Goal: Check status: Check status

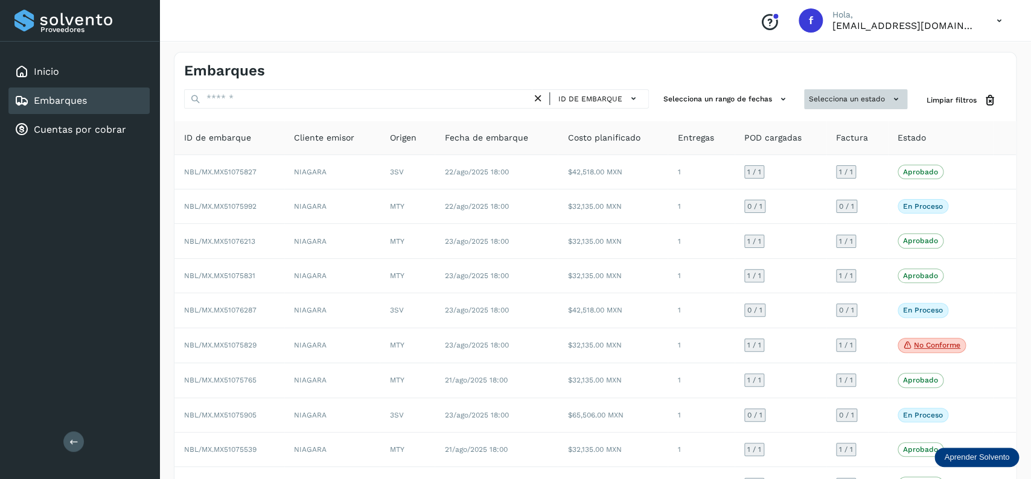
click at [845, 94] on button "Selecciona un estado" at bounding box center [855, 99] width 103 height 20
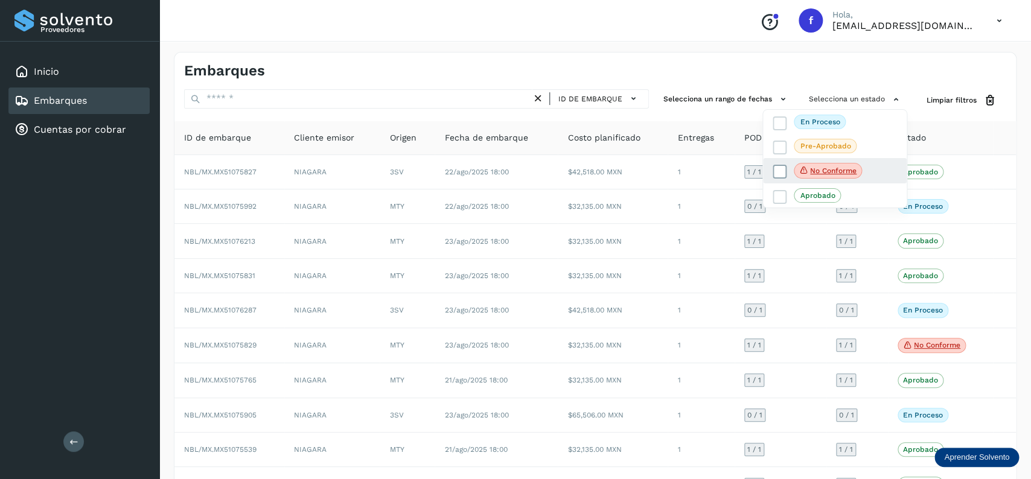
click at [777, 177] on icon at bounding box center [780, 172] width 12 height 12
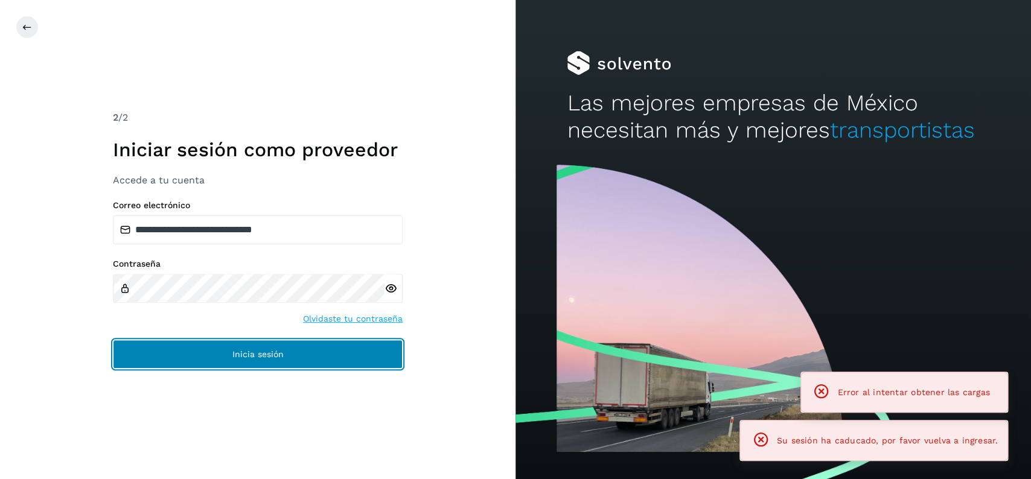
click at [377, 343] on button "Inicia sesión" at bounding box center [258, 354] width 290 height 29
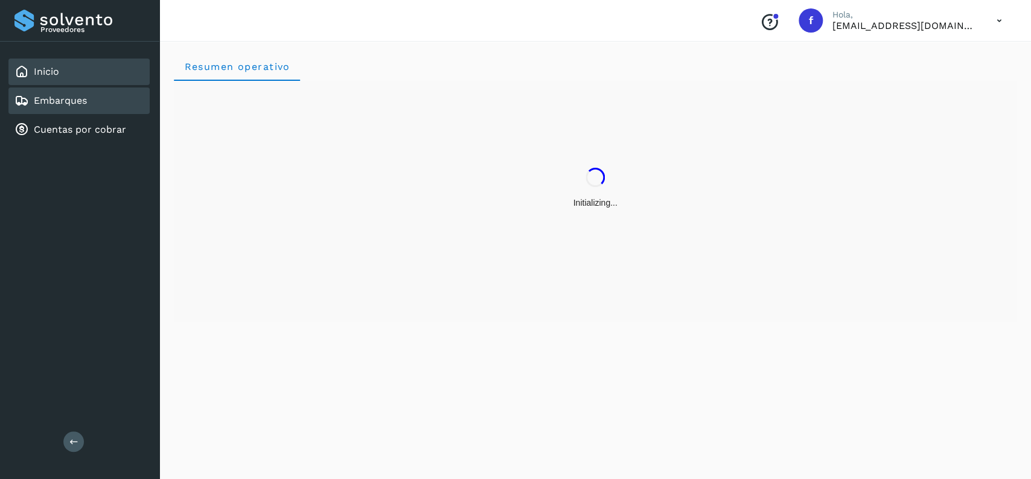
click at [102, 100] on div "Embarques" at bounding box center [78, 100] width 141 height 27
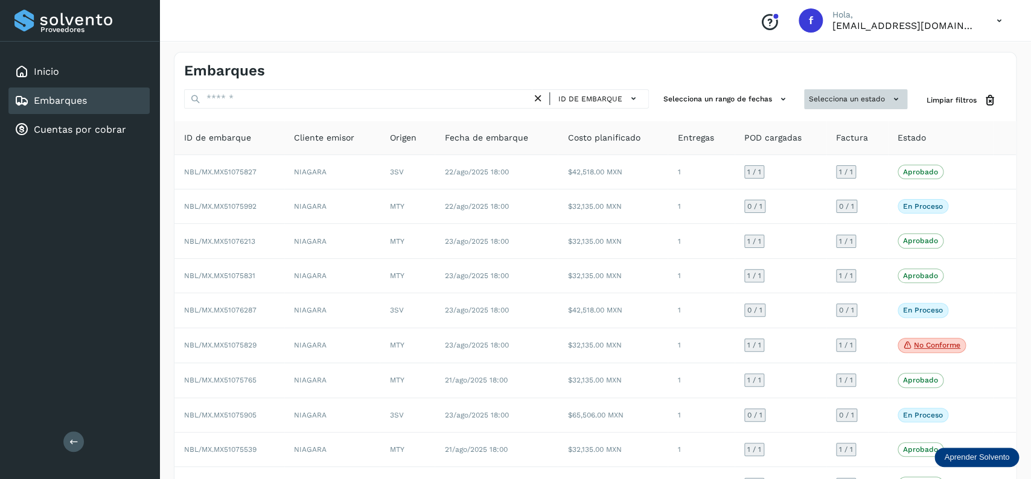
click at [815, 106] on button "Selecciona un estado" at bounding box center [855, 99] width 103 height 20
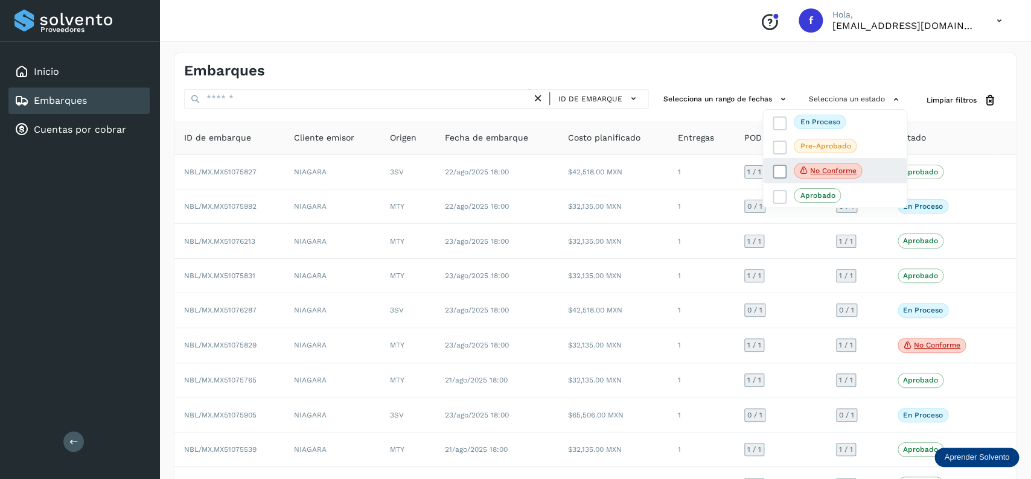
click at [779, 166] on span at bounding box center [779, 172] width 14 height 14
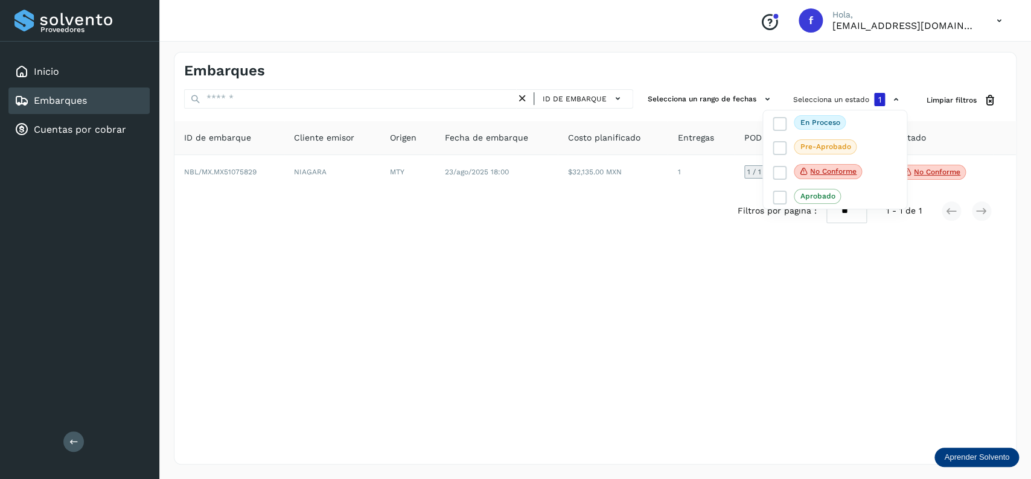
click at [614, 209] on div at bounding box center [515, 239] width 1031 height 479
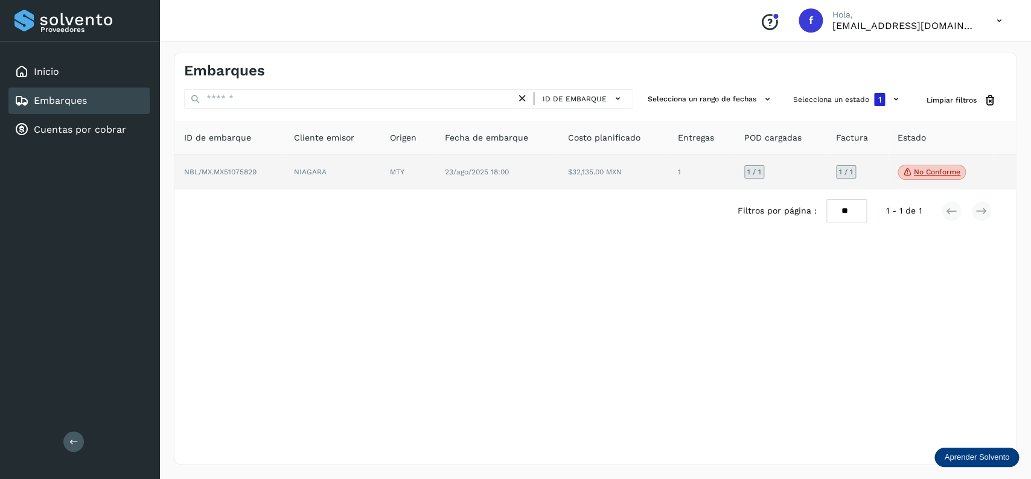
click at [914, 167] on span "No conforme" at bounding box center [931, 173] width 68 height 16
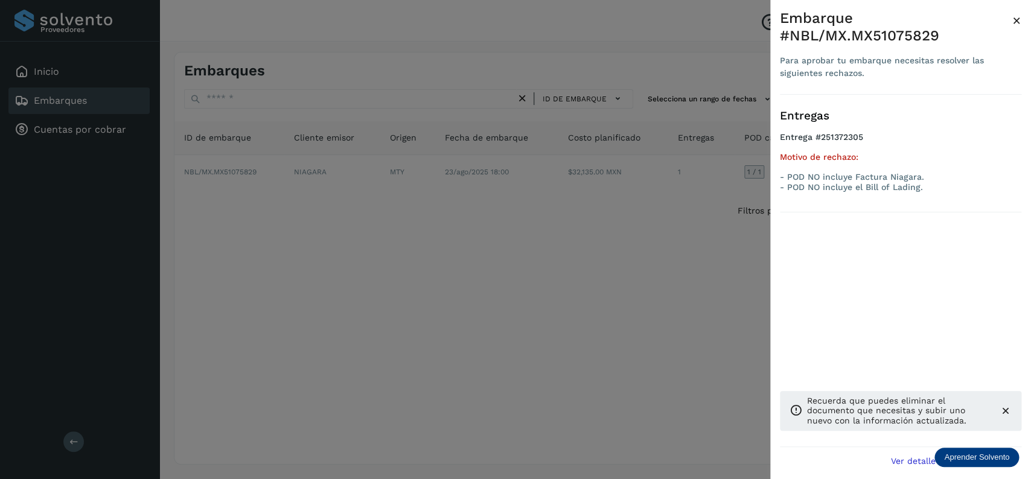
click at [486, 264] on div at bounding box center [515, 239] width 1031 height 479
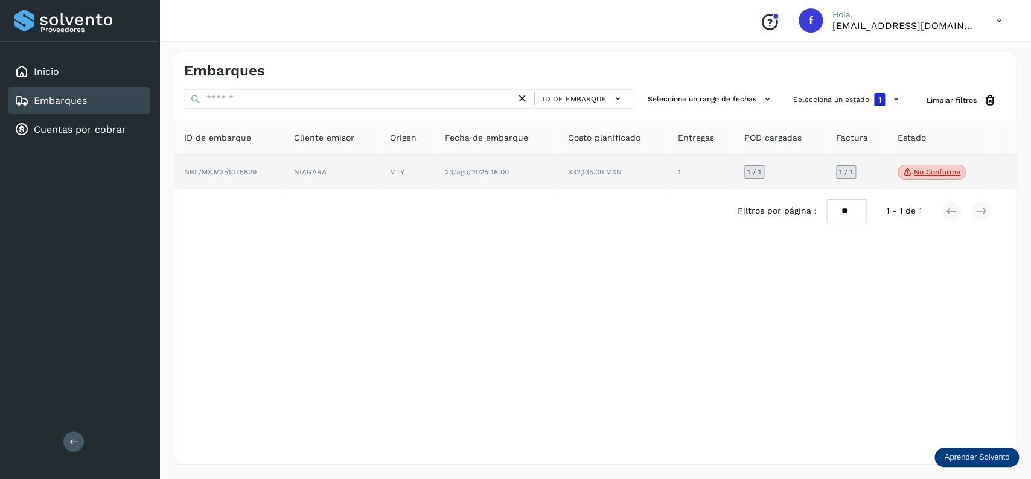
click at [380, 184] on td "NIAGARA" at bounding box center [407, 172] width 55 height 35
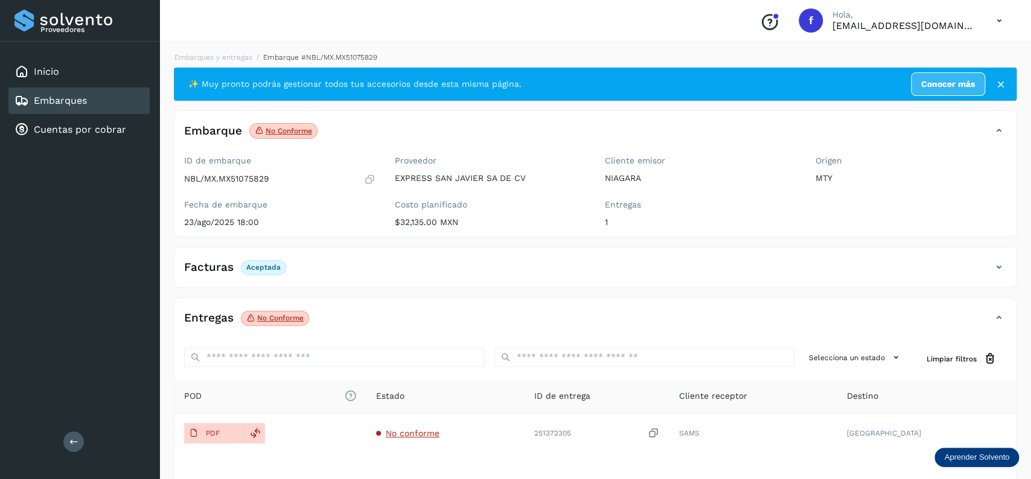
scroll to position [94, 0]
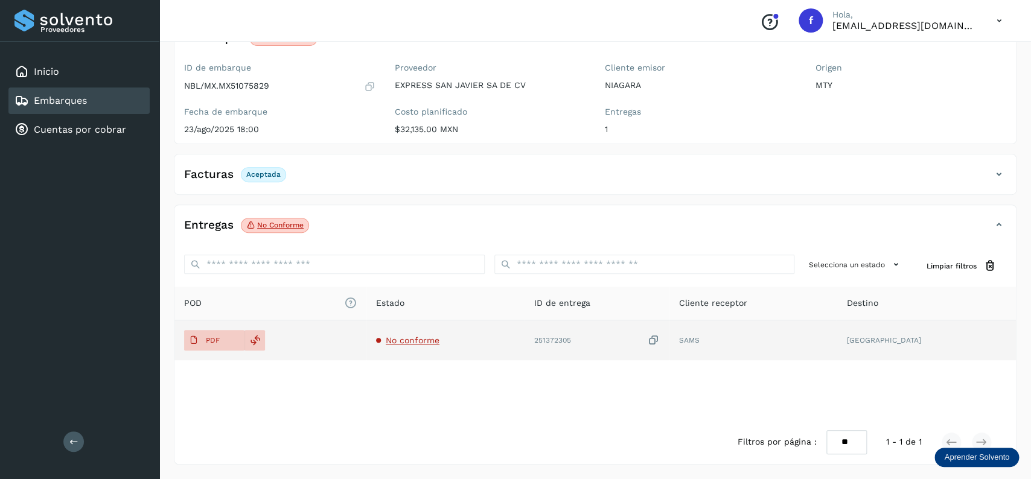
click at [366, 352] on td "PDF" at bounding box center [445, 340] width 158 height 40
click at [215, 345] on span "PDF" at bounding box center [204, 340] width 40 height 19
click at [262, 335] on div at bounding box center [254, 340] width 21 height 21
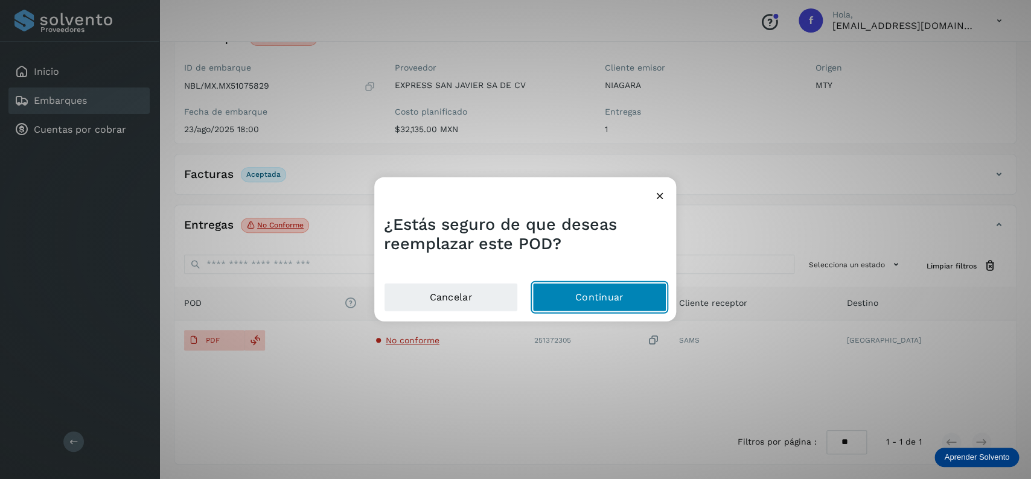
click at [612, 307] on button "Continuar" at bounding box center [599, 296] width 134 height 29
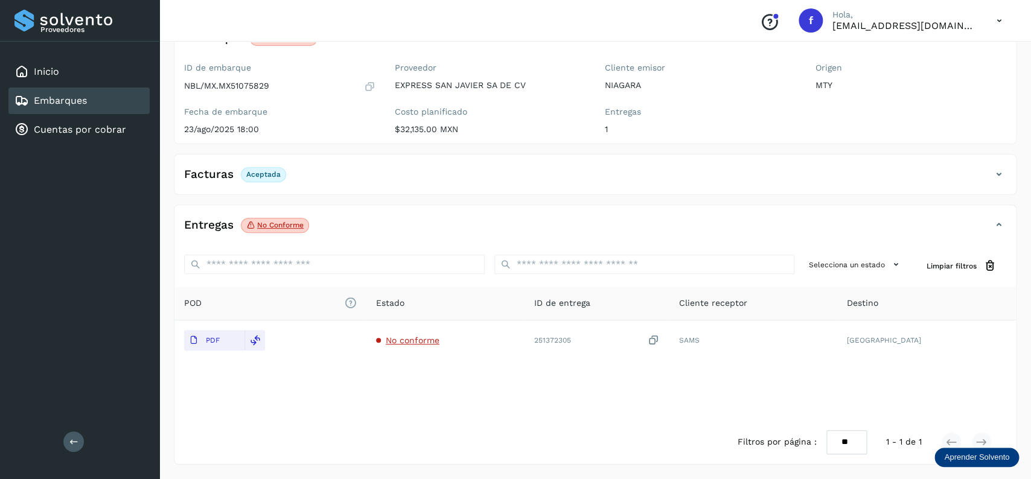
scroll to position [0, 0]
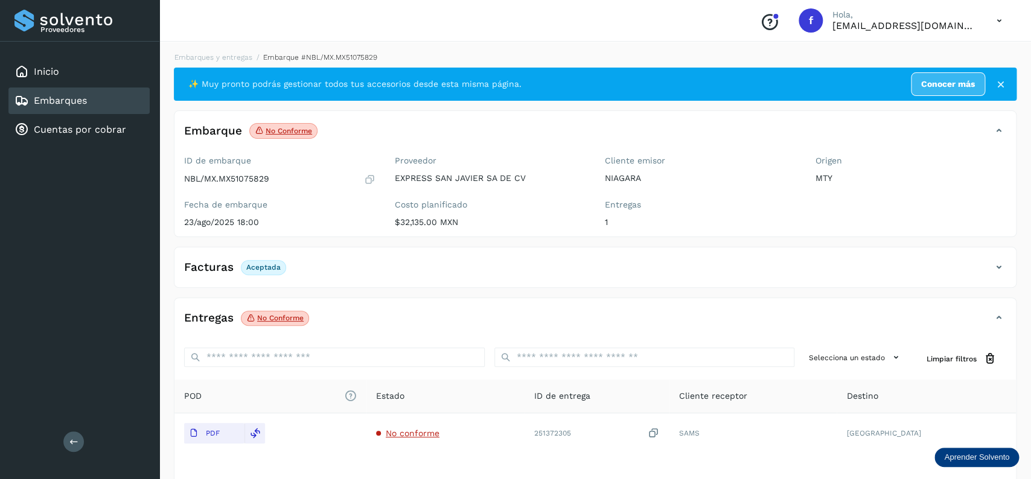
click at [112, 106] on div "Embarques" at bounding box center [78, 100] width 141 height 27
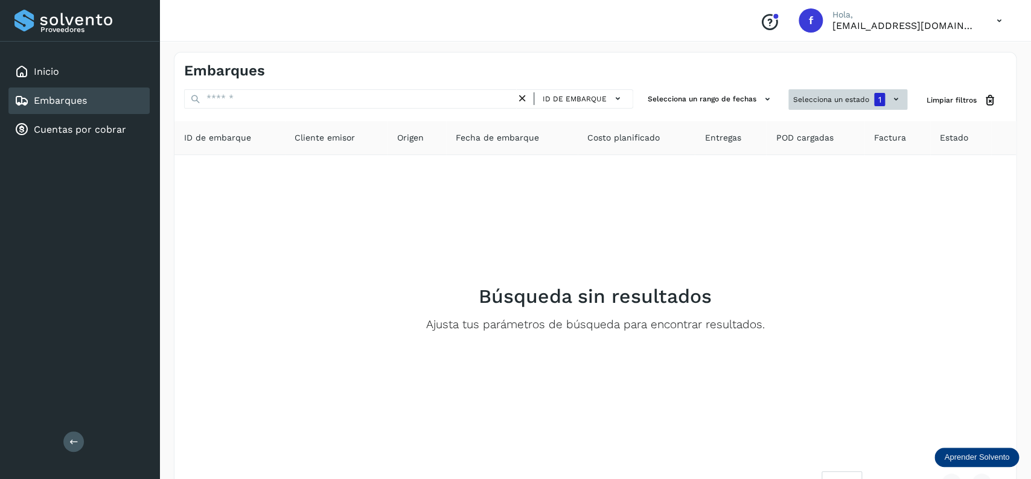
click at [845, 97] on button "Selecciona un estado 1" at bounding box center [847, 99] width 119 height 21
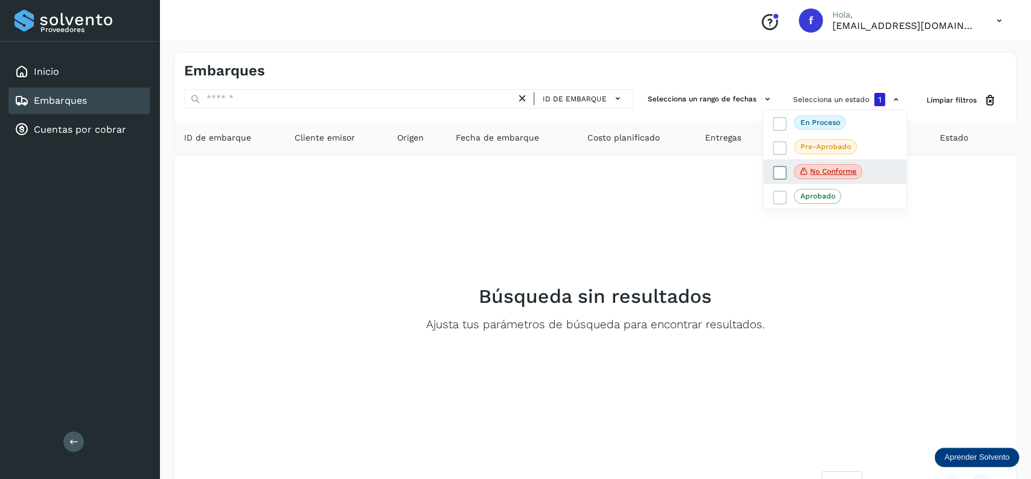
click at [784, 168] on icon at bounding box center [780, 173] width 12 height 12
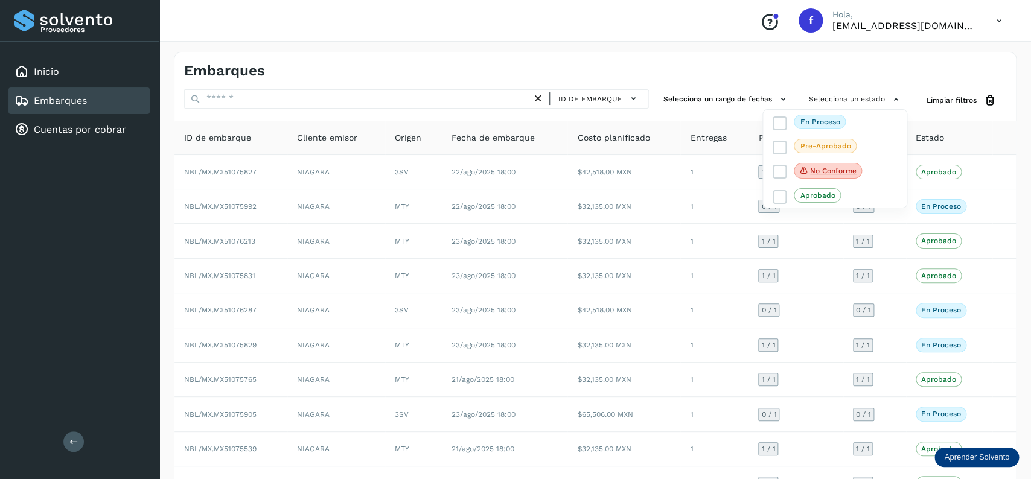
click at [92, 100] on div "Embarques" at bounding box center [78, 100] width 141 height 27
click at [718, 85] on div at bounding box center [515, 239] width 1031 height 479
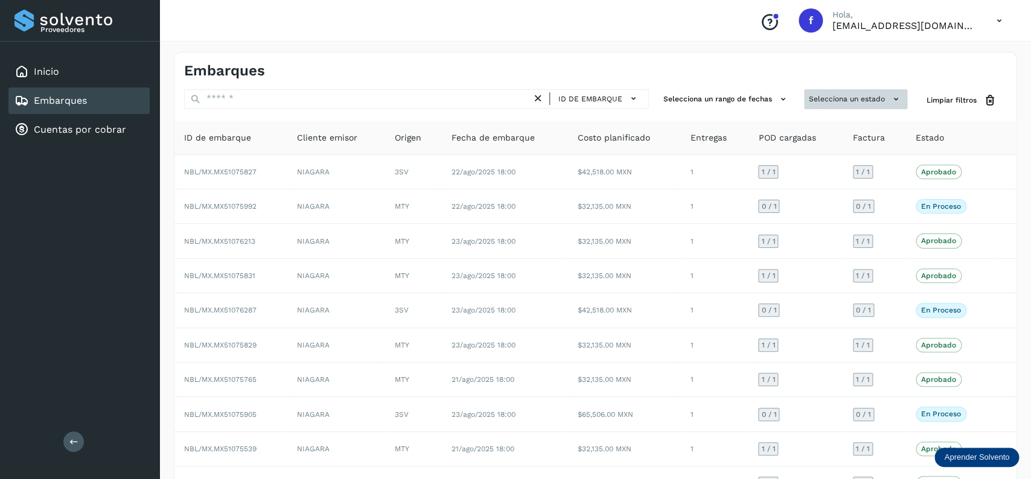
click at [860, 100] on button "Selecciona un estado" at bounding box center [855, 99] width 103 height 20
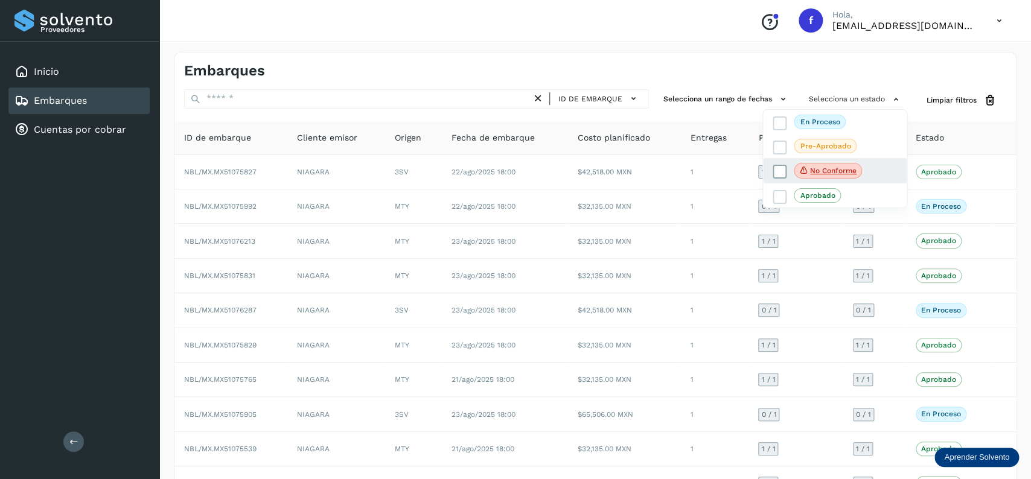
click at [787, 171] on label "No conforme" at bounding box center [816, 171] width 89 height 16
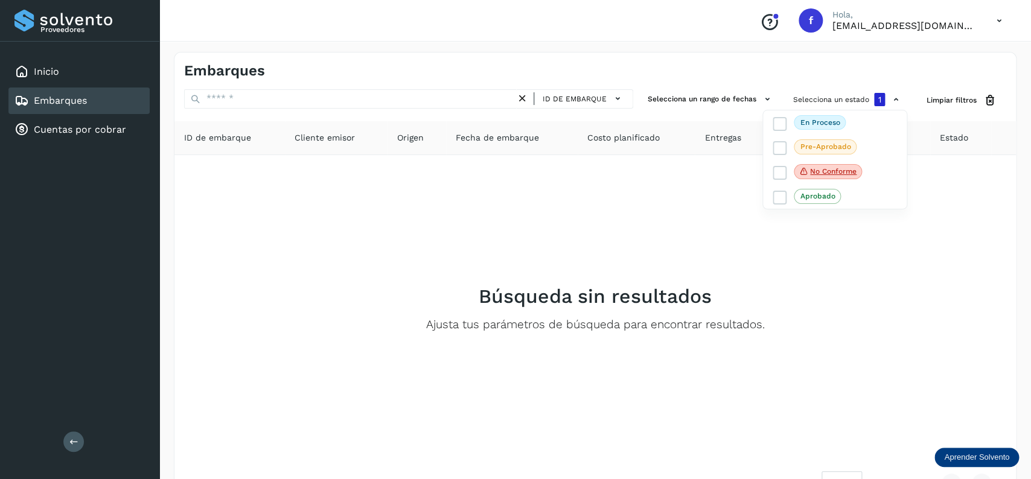
click at [533, 305] on div at bounding box center [515, 239] width 1031 height 479
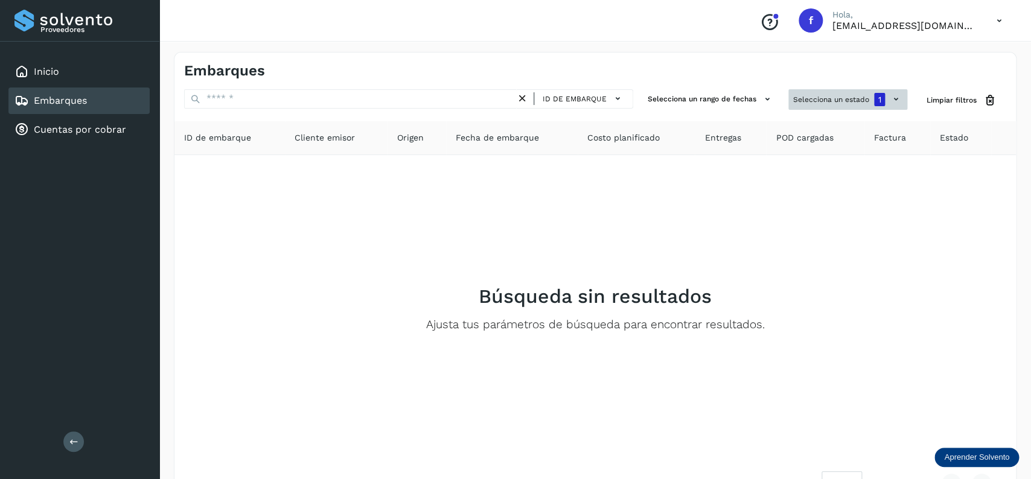
click at [821, 93] on button "Selecciona un estado 1" at bounding box center [847, 99] width 119 height 21
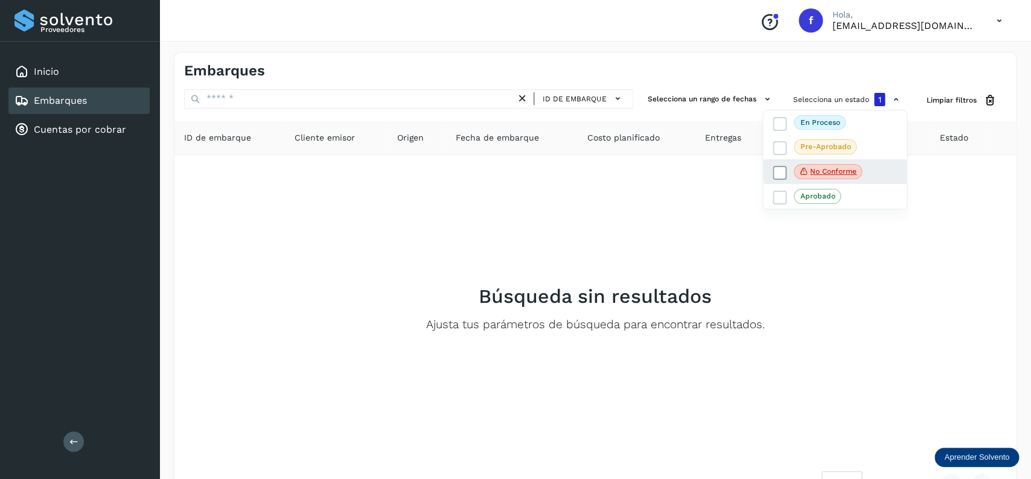
click at [784, 175] on icon at bounding box center [780, 173] width 12 height 12
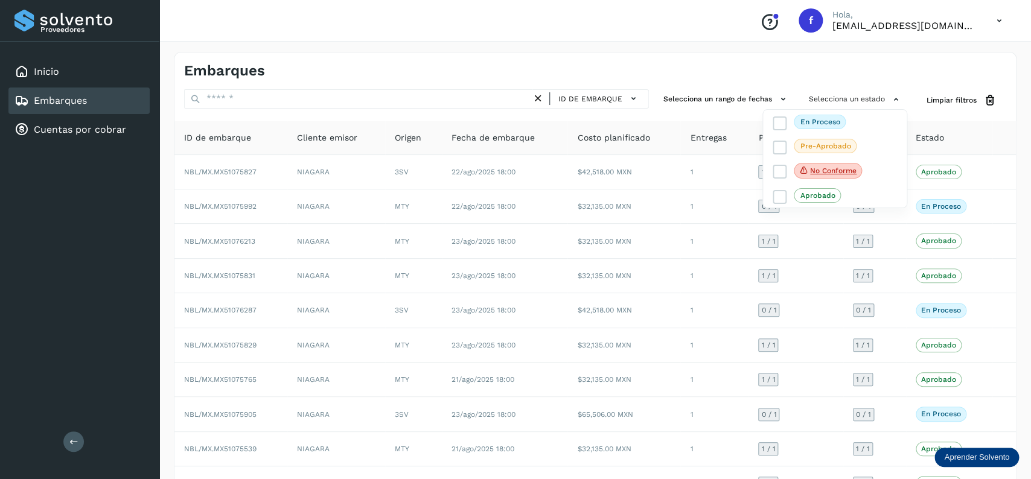
click at [310, 100] on div at bounding box center [515, 239] width 1031 height 479
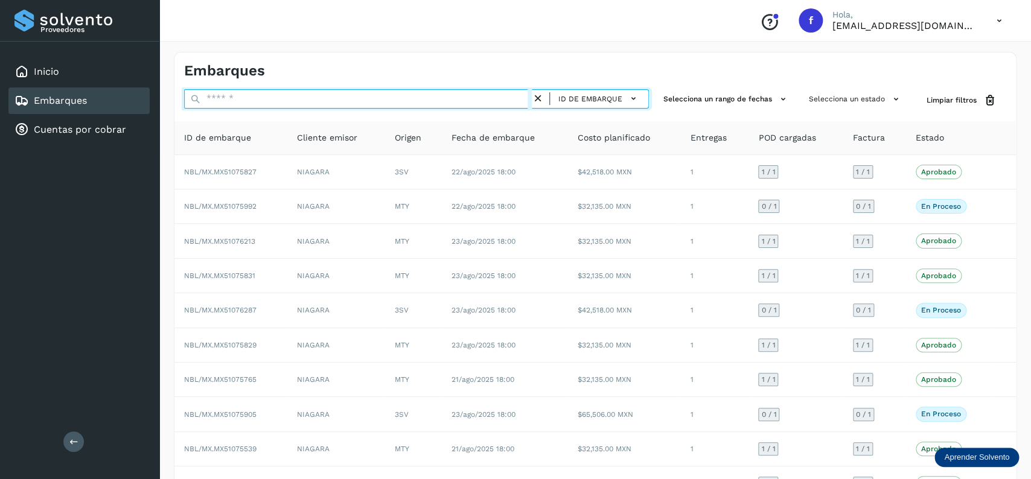
click at [310, 100] on input "text" at bounding box center [358, 98] width 348 height 19
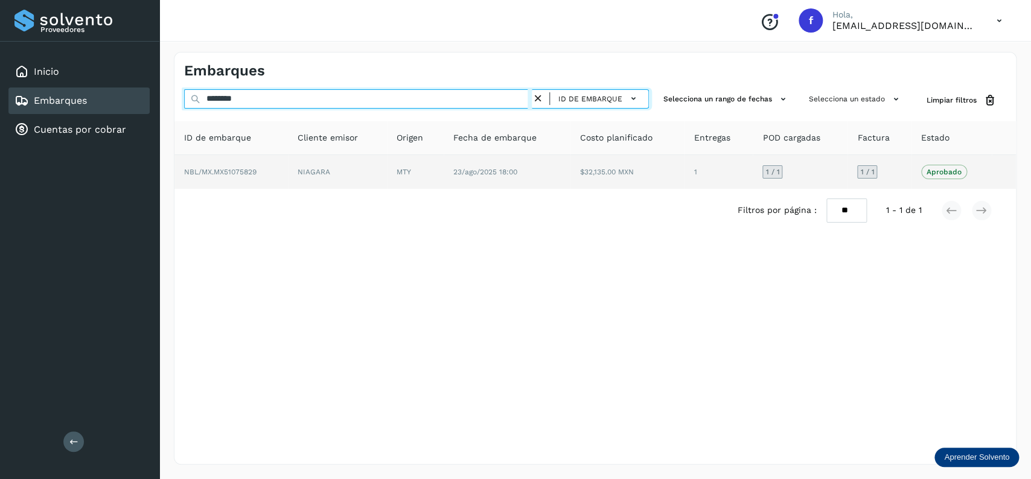
type input "********"
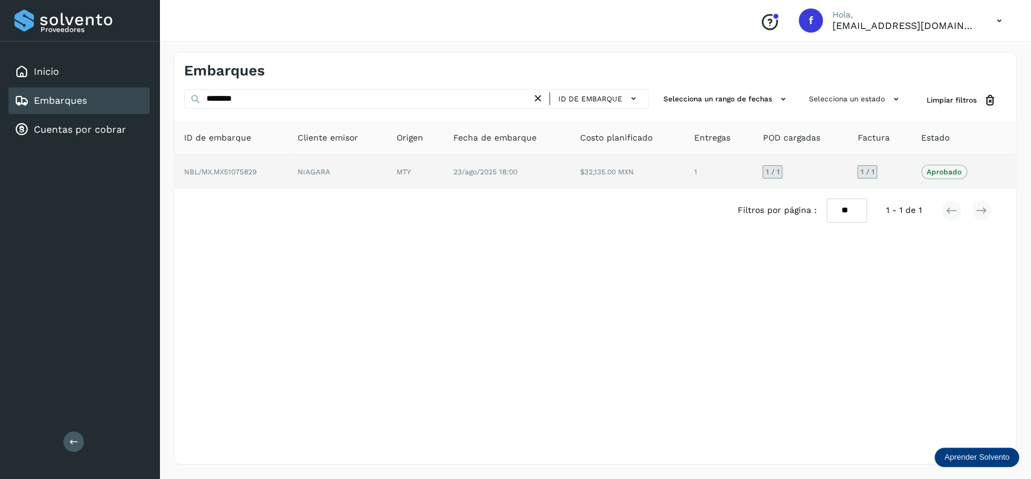
click at [684, 173] on td "$32,135.00 MXN" at bounding box center [718, 172] width 69 height 34
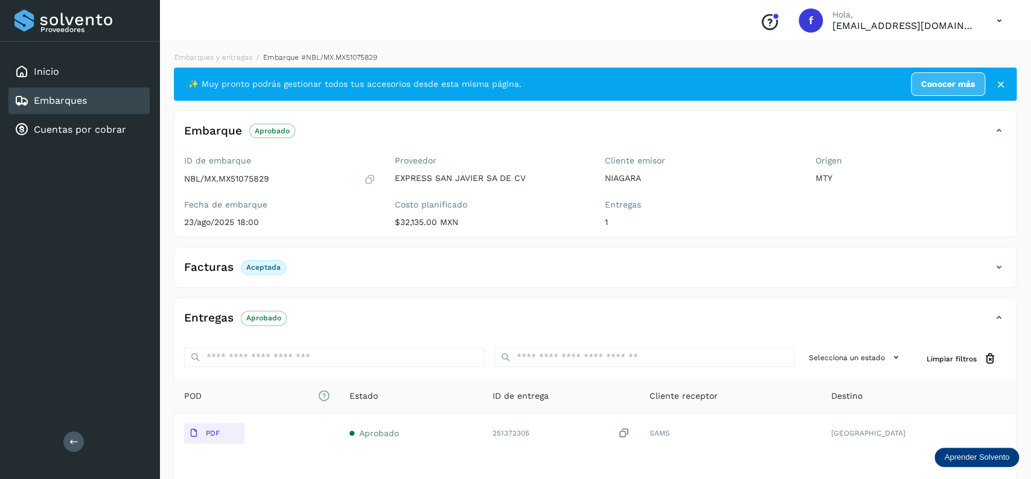
scroll to position [94, 0]
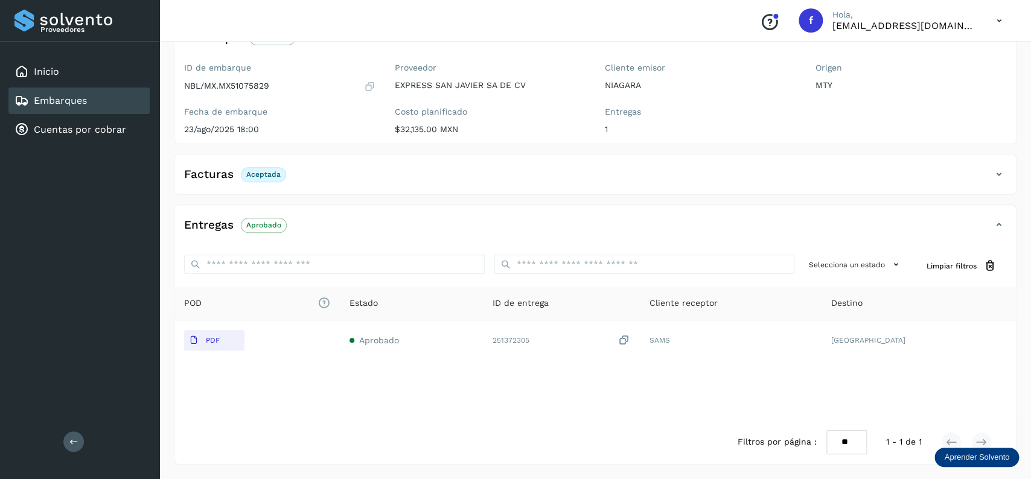
click at [391, 176] on div "Facturas Aceptada" at bounding box center [582, 174] width 817 height 21
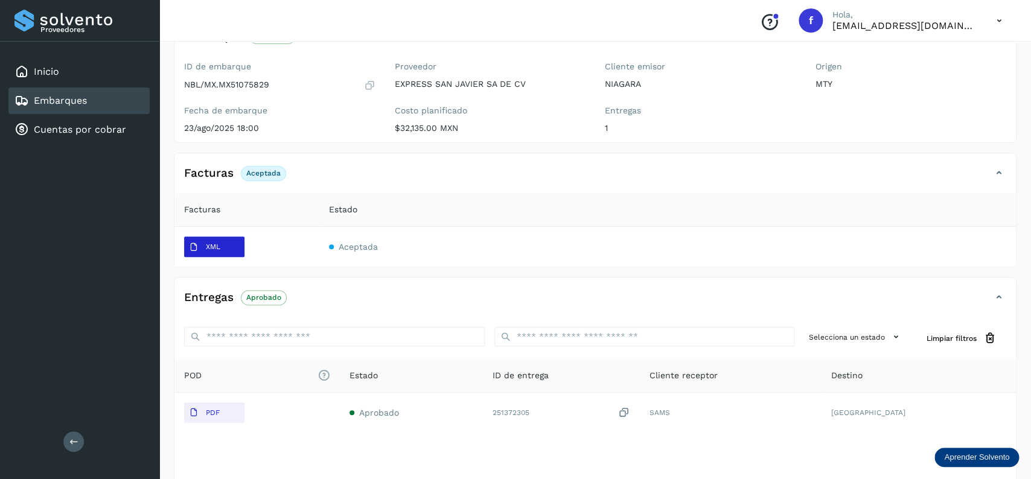
click at [206, 244] on span "XML" at bounding box center [204, 247] width 41 height 19
click at [73, 105] on link "Embarques" at bounding box center [60, 100] width 53 height 11
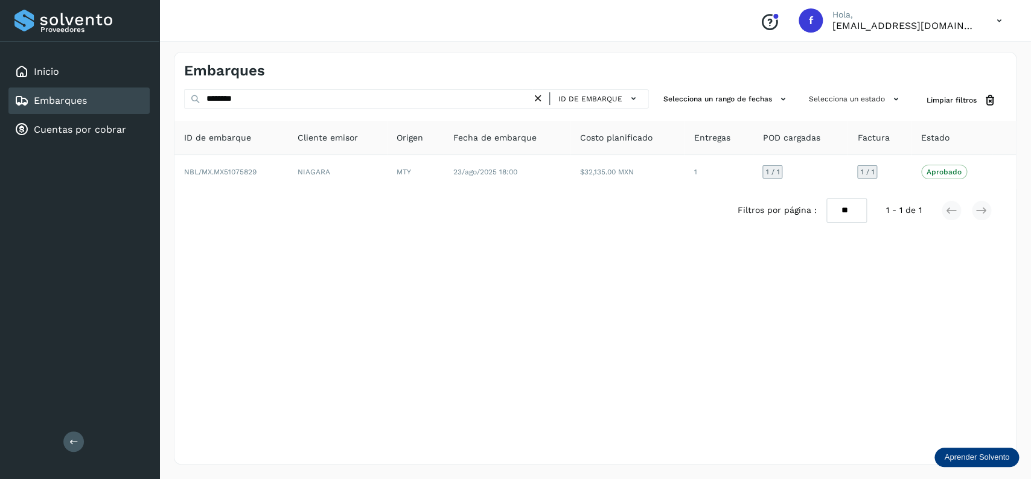
click at [104, 100] on div "Embarques" at bounding box center [78, 100] width 141 height 27
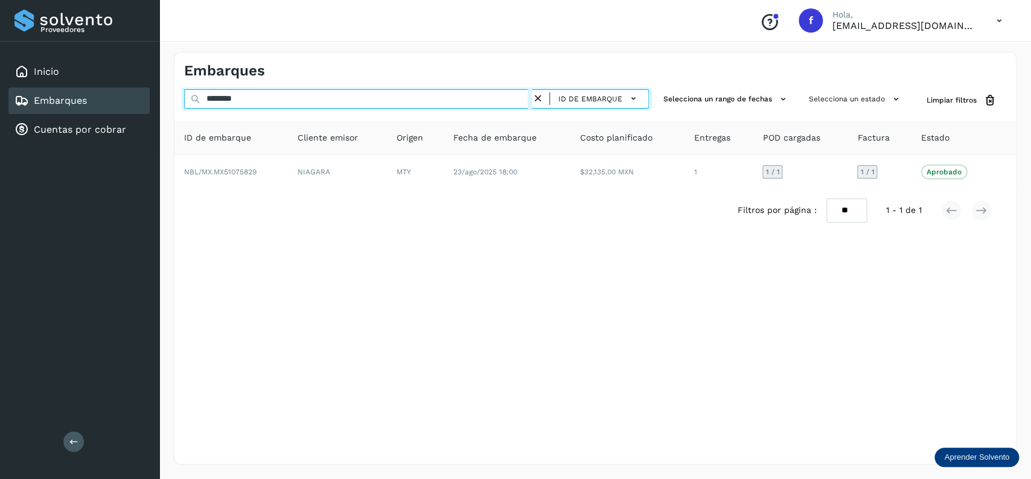
drag, startPoint x: 280, startPoint y: 94, endPoint x: 488, endPoint y: 109, distance: 208.1
click at [459, 109] on input "********" at bounding box center [358, 98] width 348 height 19
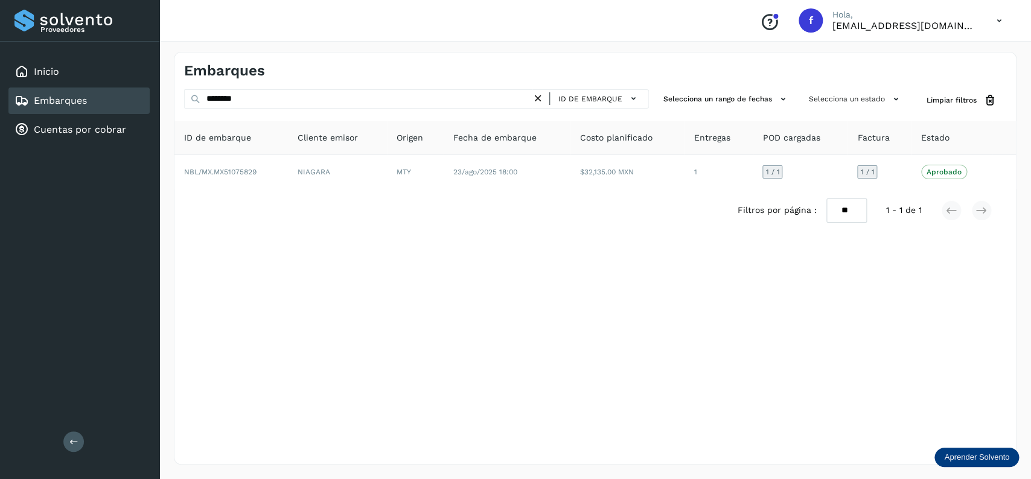
click at [536, 97] on icon at bounding box center [538, 98] width 13 height 13
